Goal: Task Accomplishment & Management: Use online tool/utility

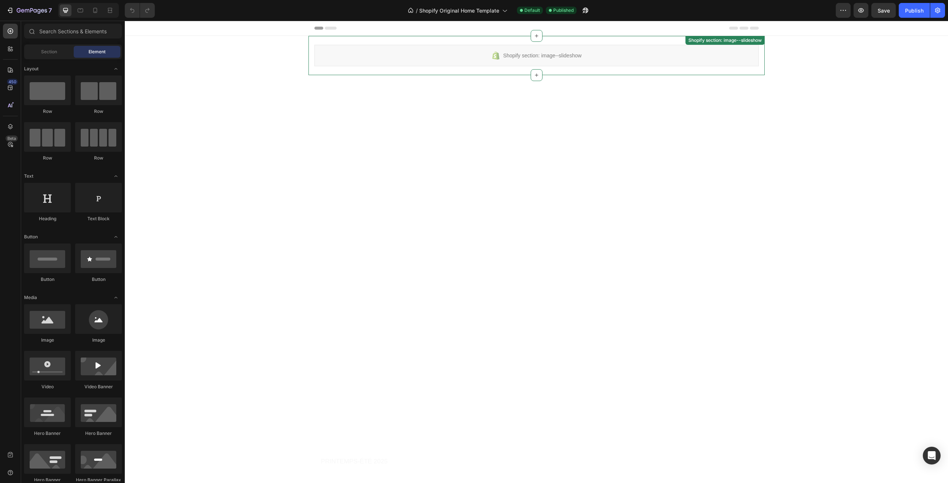
click at [328, 54] on div "Shopify section: image--slideshow" at bounding box center [536, 55] width 444 height 21
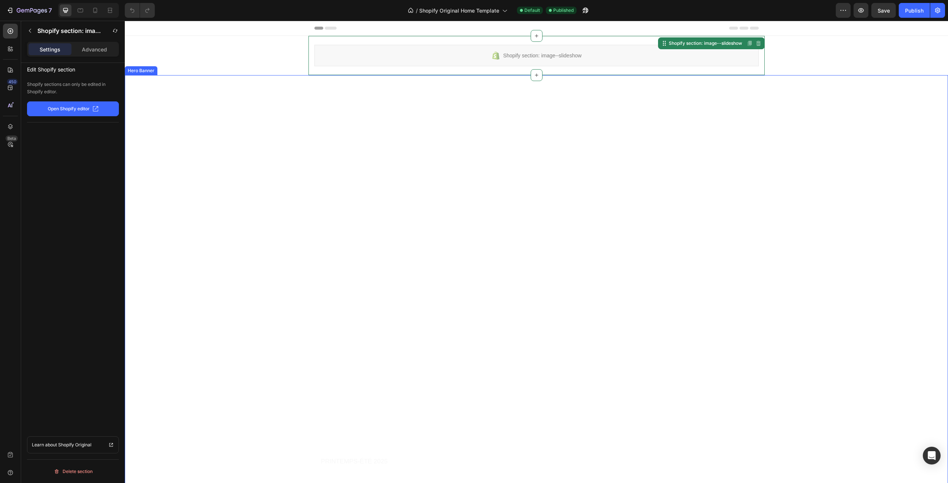
click at [306, 219] on video "Background Image" at bounding box center [536, 281] width 823 height 412
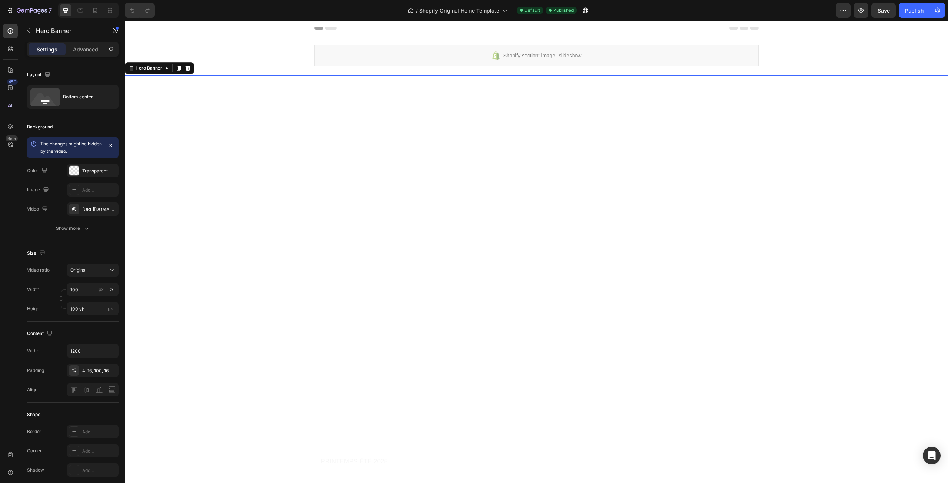
click at [301, 240] on video "Background Image" at bounding box center [536, 281] width 823 height 412
click at [97, 351] on input "1200" at bounding box center [92, 350] width 51 height 13
click at [111, 352] on icon "button" at bounding box center [111, 350] width 7 height 7
click at [90, 371] on p "Full 100%" at bounding box center [91, 370] width 42 height 7
type input "100%"
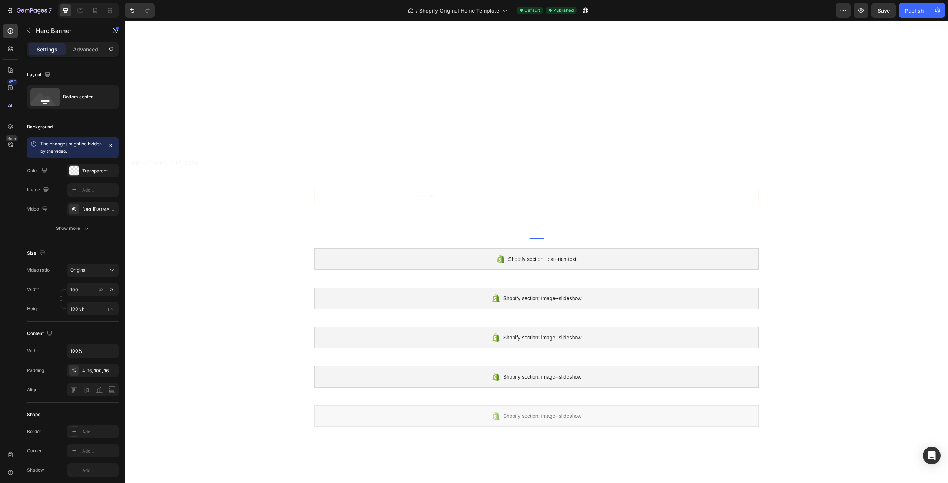
scroll to position [333, 0]
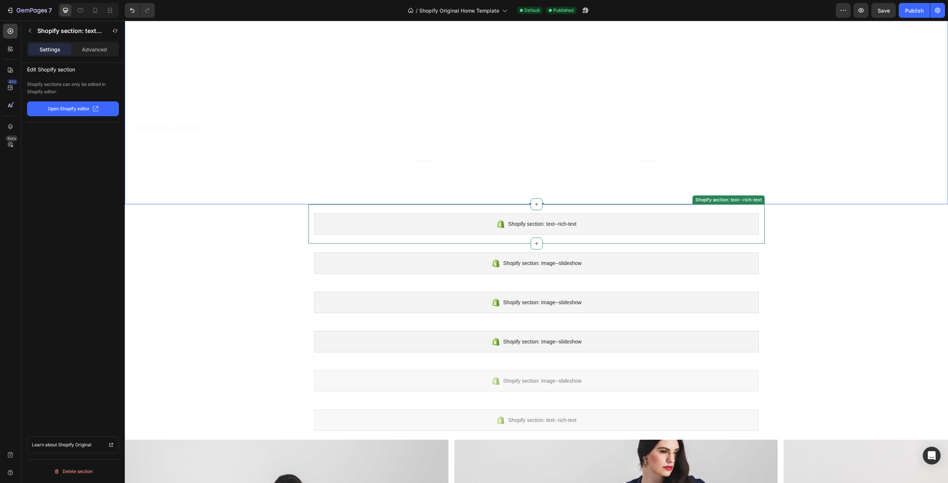
click at [323, 215] on div "Shopify section: text--rich-text" at bounding box center [536, 223] width 444 height 21
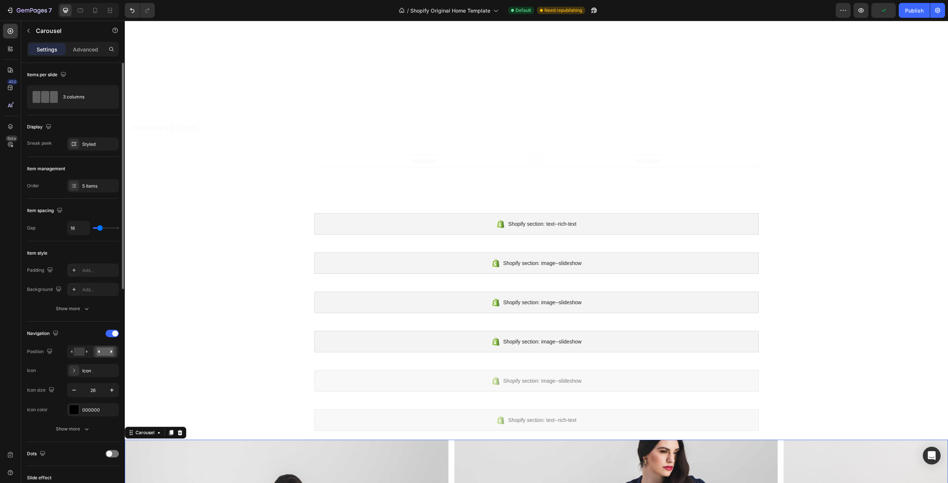
scroll to position [111, 0]
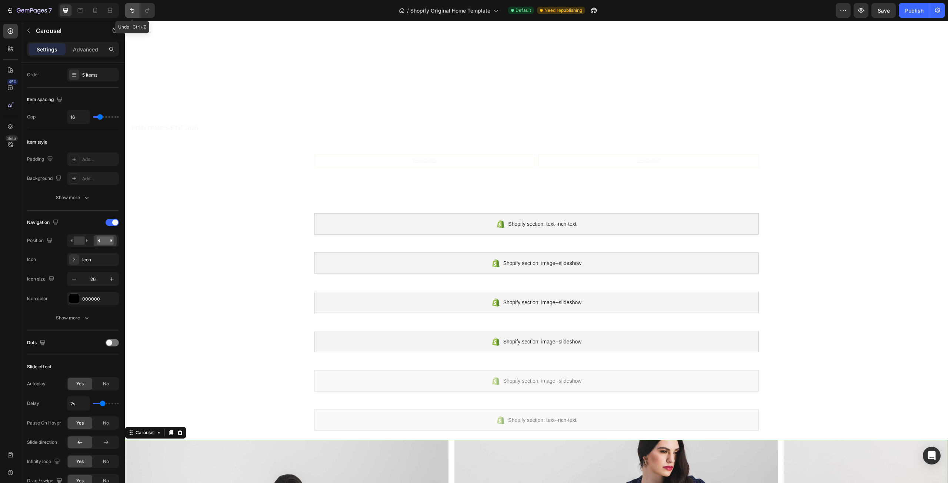
click at [136, 9] on icon "Undo/Redo" at bounding box center [132, 10] width 7 height 7
drag, startPoint x: 212, startPoint y: 293, endPoint x: 213, endPoint y: 284, distance: 8.9
